Goal: Information Seeking & Learning: Learn about a topic

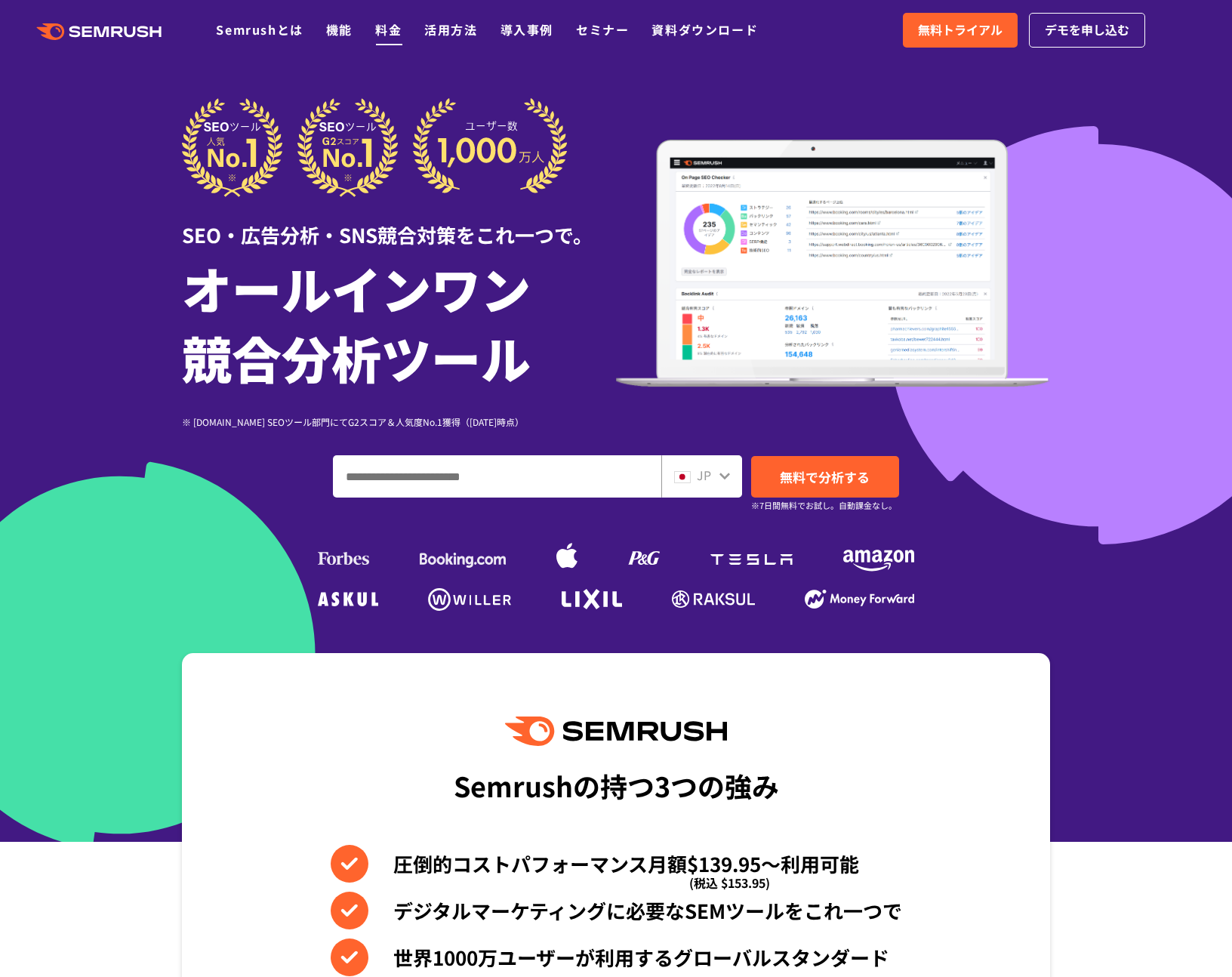
click at [386, 30] on link "料金" at bounding box center [388, 30] width 27 height 18
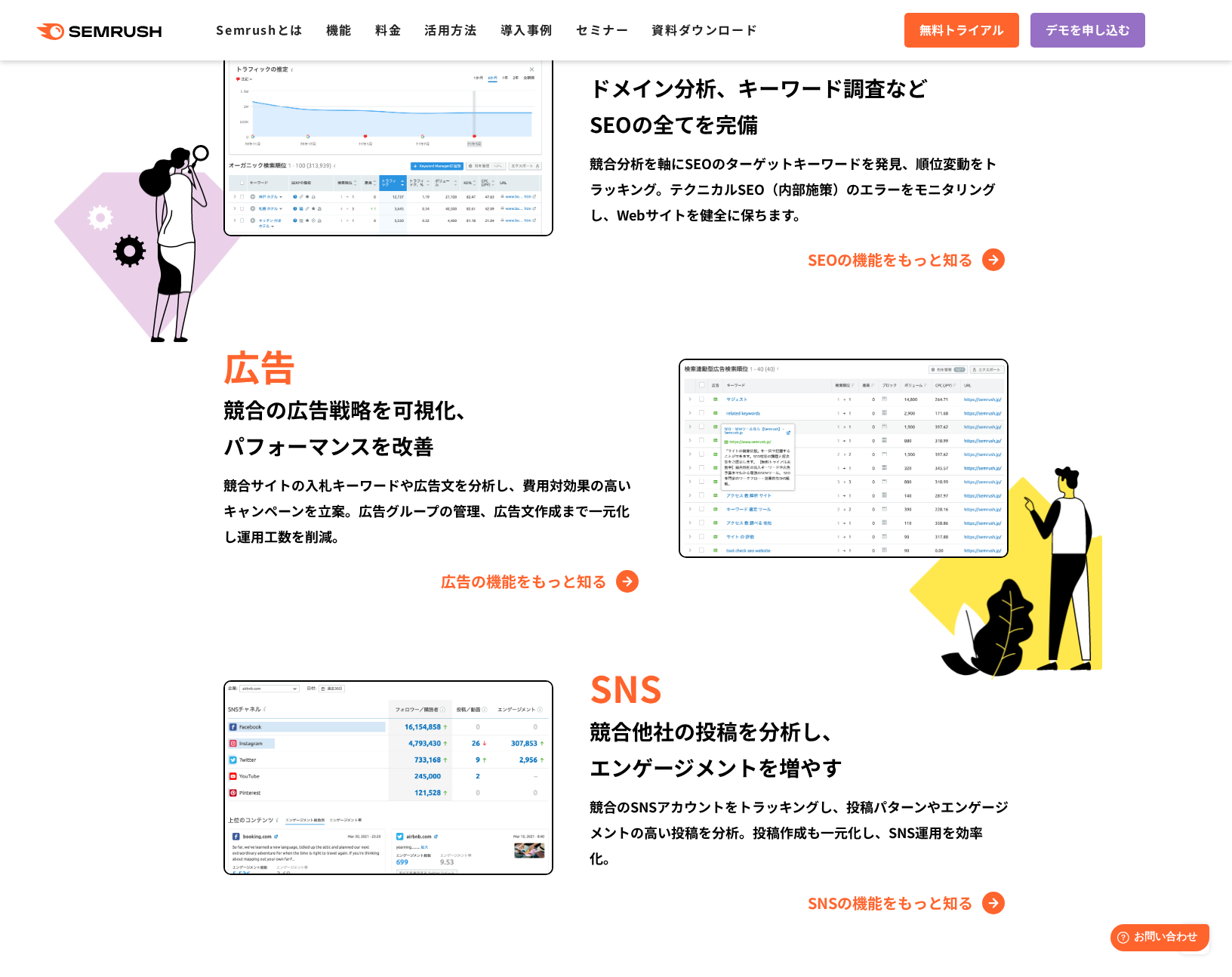
scroll to position [1491, 0]
